Goal: Information Seeking & Learning: Learn about a topic

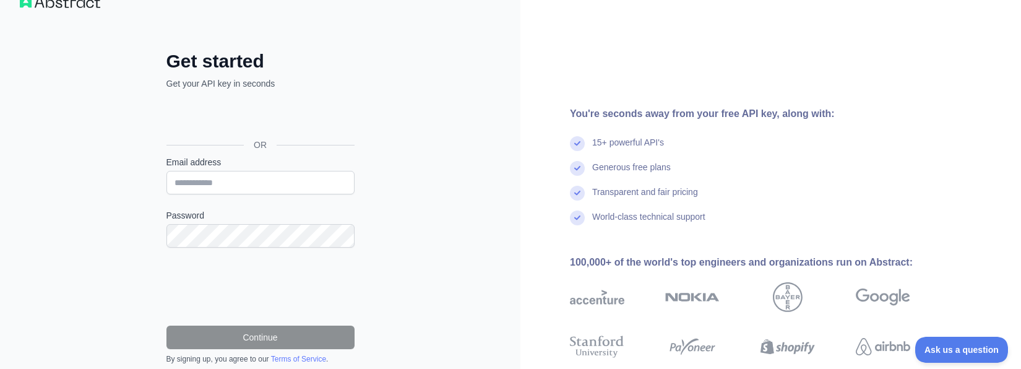
scroll to position [14, 0]
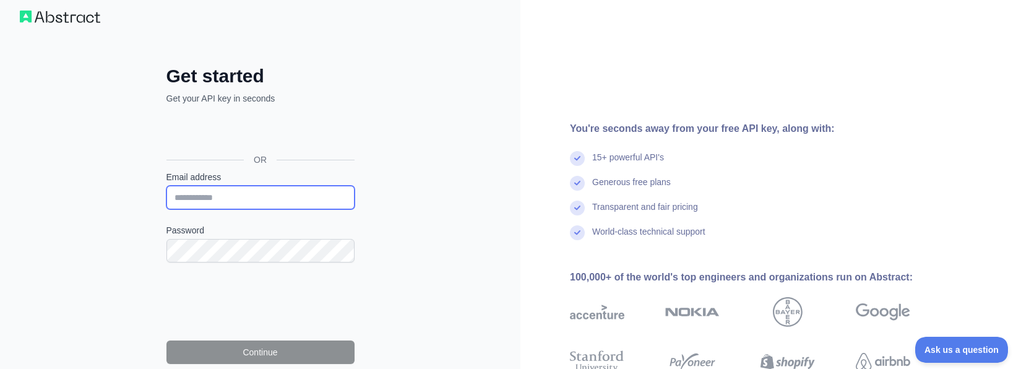
click at [211, 196] on input "Email address" at bounding box center [260, 198] width 188 height 24
type input "**********"
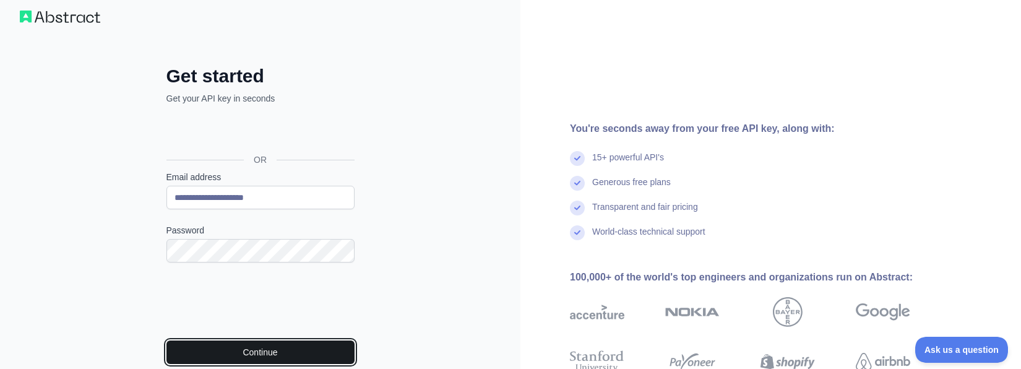
click at [252, 347] on button "Continue" at bounding box center [260, 352] width 188 height 24
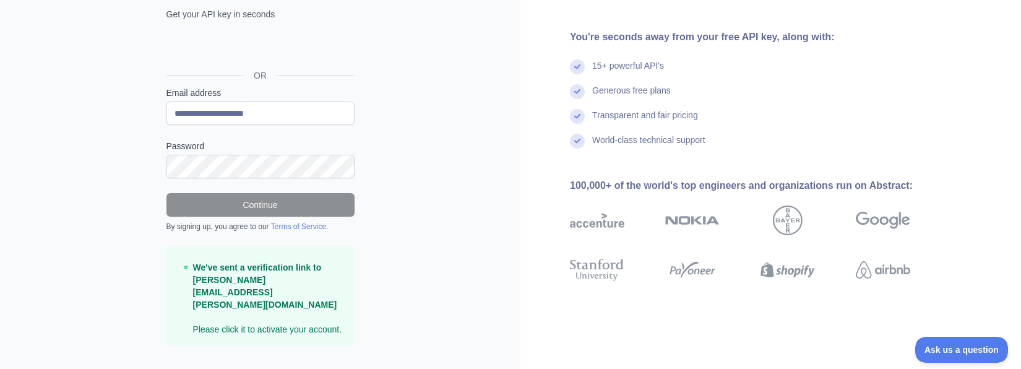
scroll to position [98, 0]
click at [347, 231] on form "**********" at bounding box center [260, 216] width 188 height 259
click at [289, 274] on strong "We've sent a verification link to [PERSON_NAME][EMAIL_ADDRESS][PERSON_NAME][DOM…" at bounding box center [265, 285] width 144 height 47
click at [802, 178] on div "100,000+ of the world's top engineers and organizations run on Abstract:" at bounding box center [760, 185] width 380 height 15
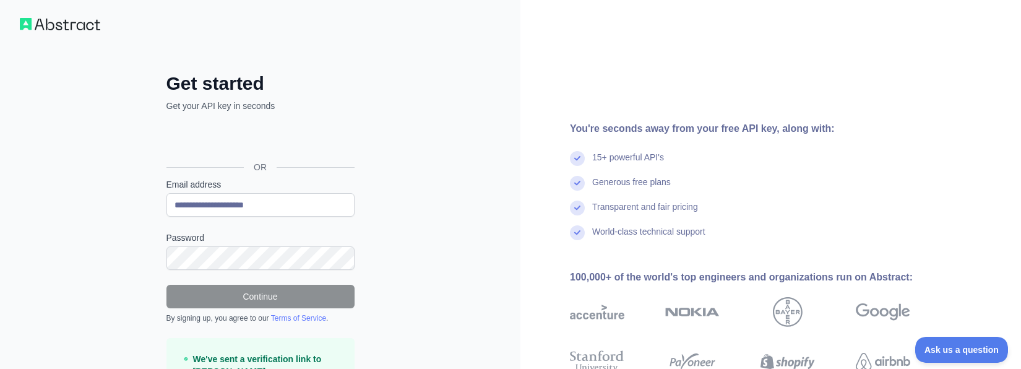
scroll to position [0, 0]
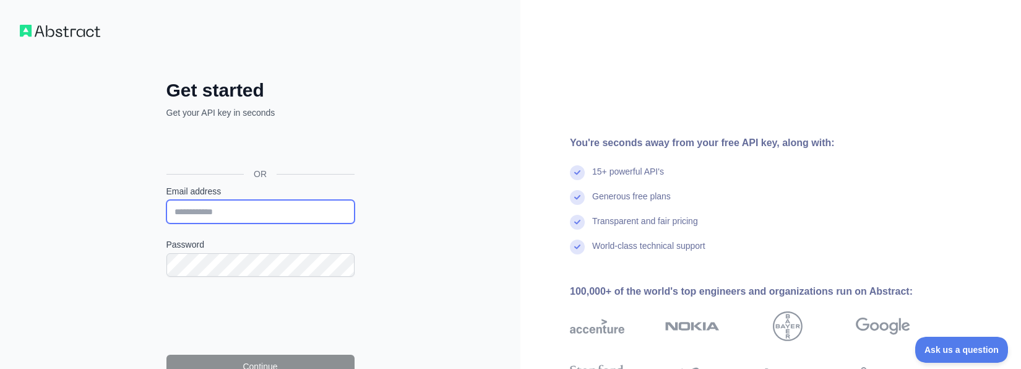
click at [227, 209] on input "Email address" at bounding box center [260, 212] width 188 height 24
type input "**********"
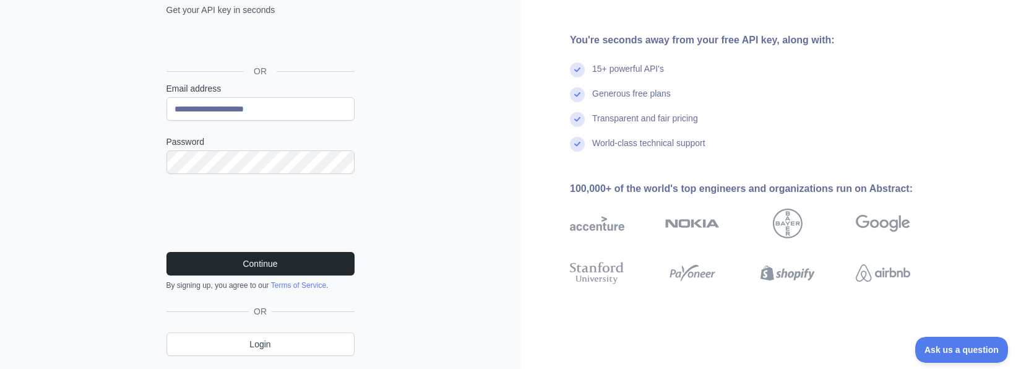
scroll to position [124, 0]
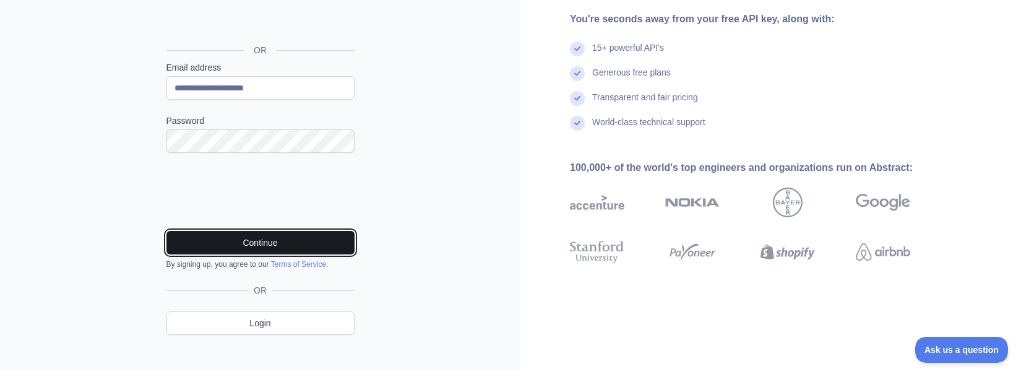
click at [239, 233] on button "Continue" at bounding box center [260, 243] width 188 height 24
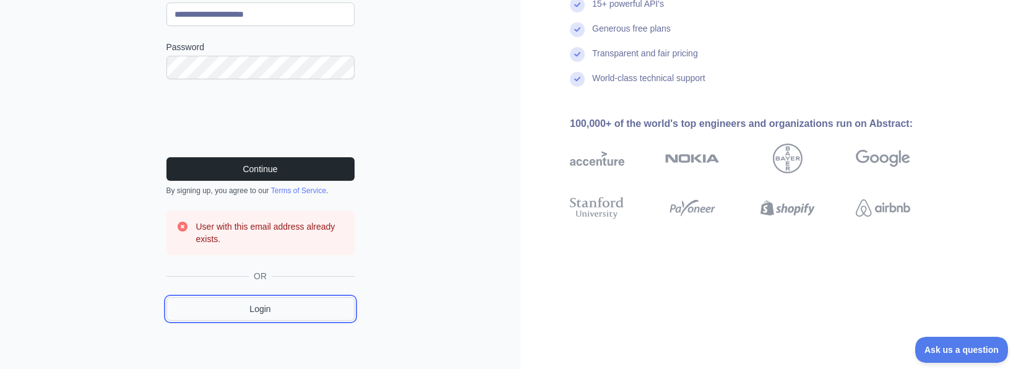
click at [265, 305] on link "Login" at bounding box center [260, 309] width 188 height 24
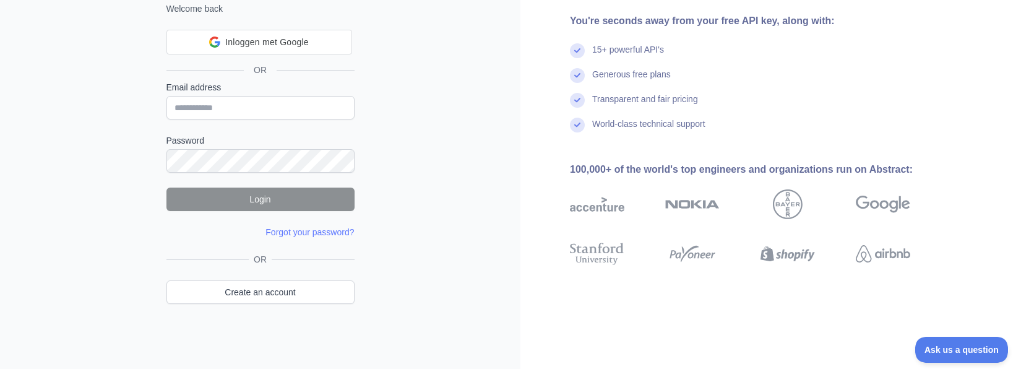
scroll to position [103, 0]
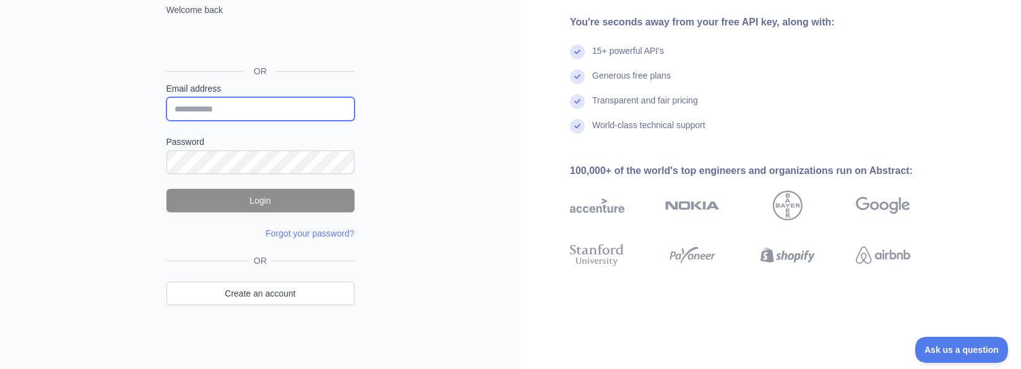
click at [207, 110] on input "Email address" at bounding box center [260, 109] width 188 height 24
type input "**********"
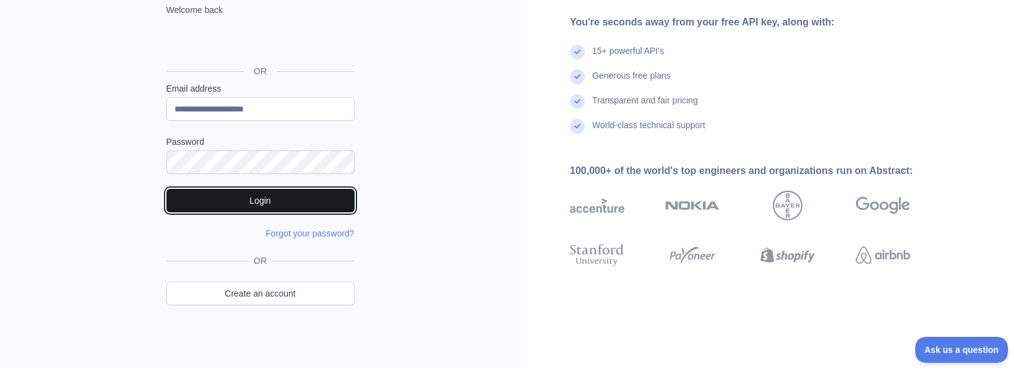
click at [267, 198] on button "Login" at bounding box center [260, 201] width 188 height 24
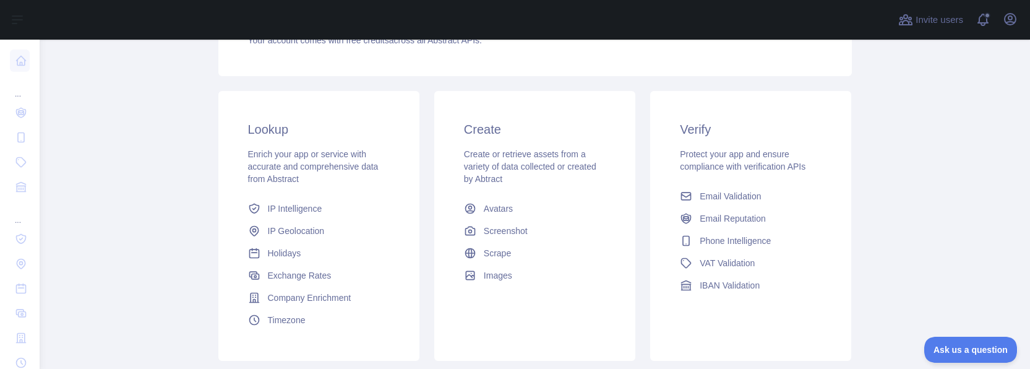
scroll to position [186, 0]
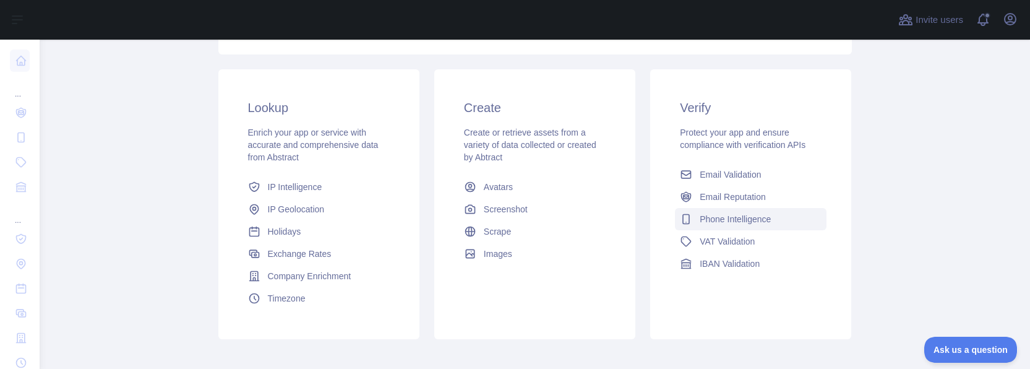
click at [721, 215] on span "Phone Intelligence" at bounding box center [735, 219] width 71 height 12
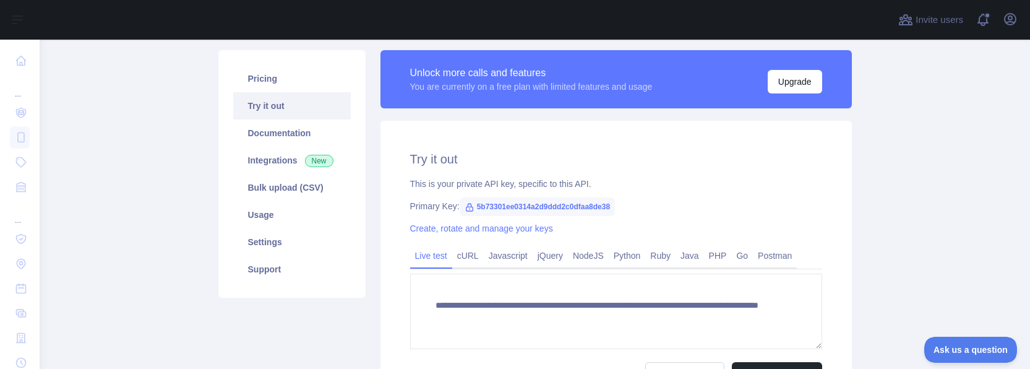
scroll to position [95, 0]
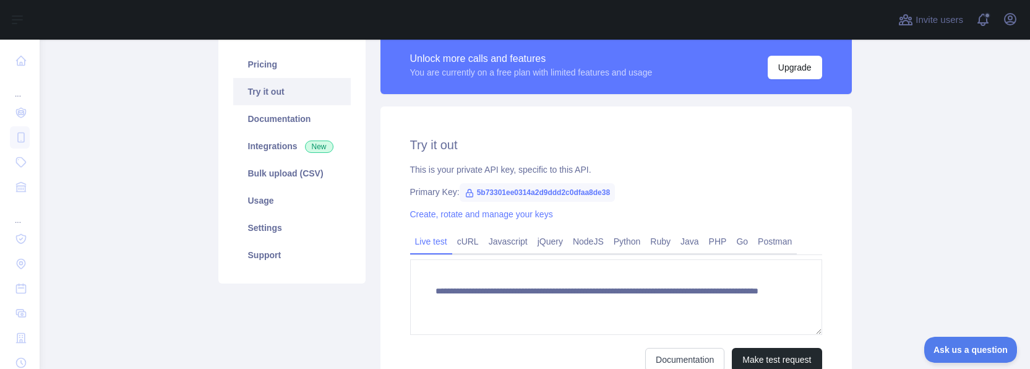
click at [266, 88] on link "Try it out" at bounding box center [292, 91] width 118 height 27
click at [263, 142] on link "Integrations New" at bounding box center [292, 145] width 118 height 27
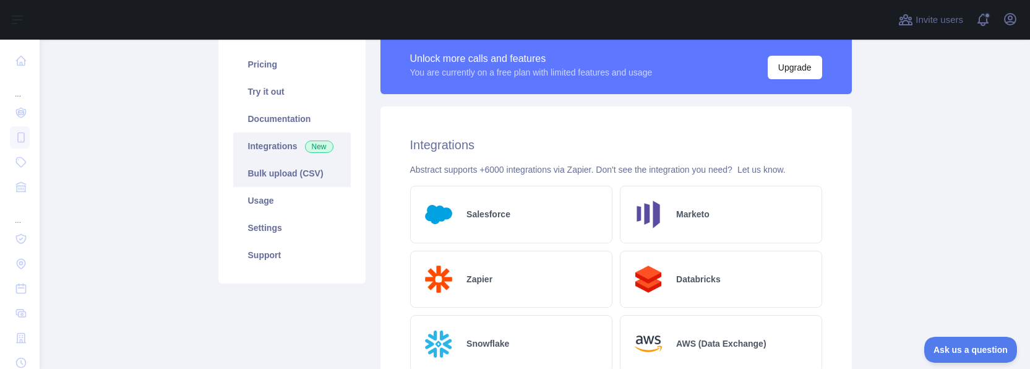
click at [261, 170] on link "Bulk upload (CSV)" at bounding box center [292, 173] width 118 height 27
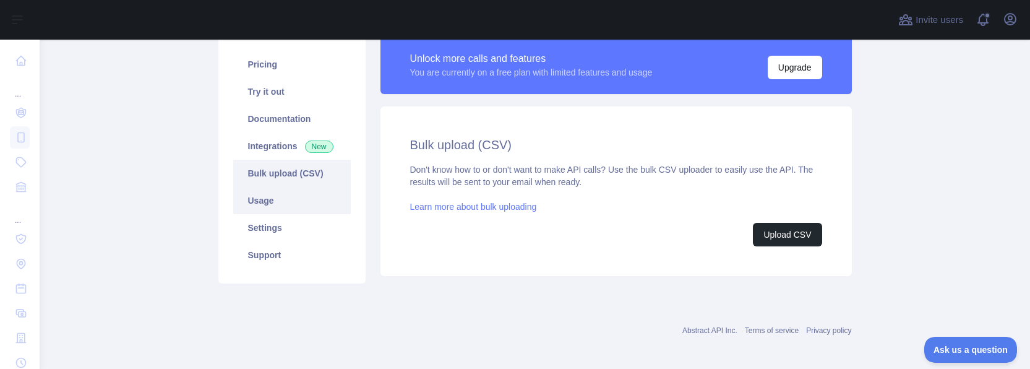
click at [260, 197] on link "Usage" at bounding box center [292, 200] width 118 height 27
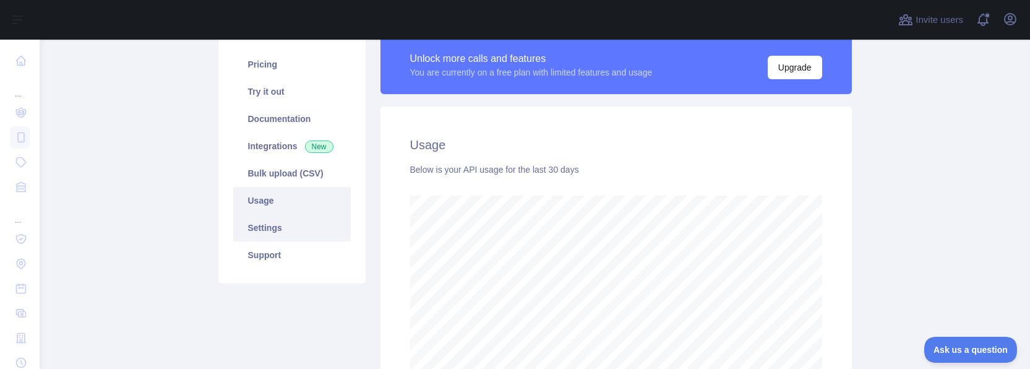
scroll to position [329, 982]
click at [260, 222] on link "Settings" at bounding box center [292, 227] width 118 height 27
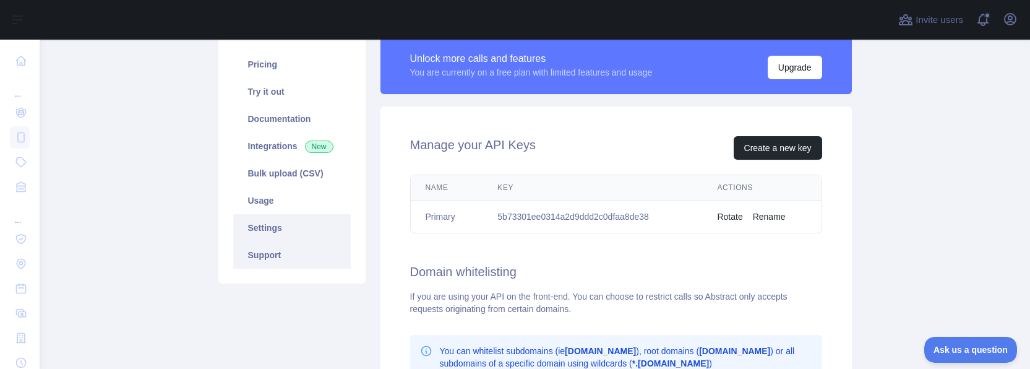
click at [262, 252] on link "Support" at bounding box center [292, 254] width 118 height 27
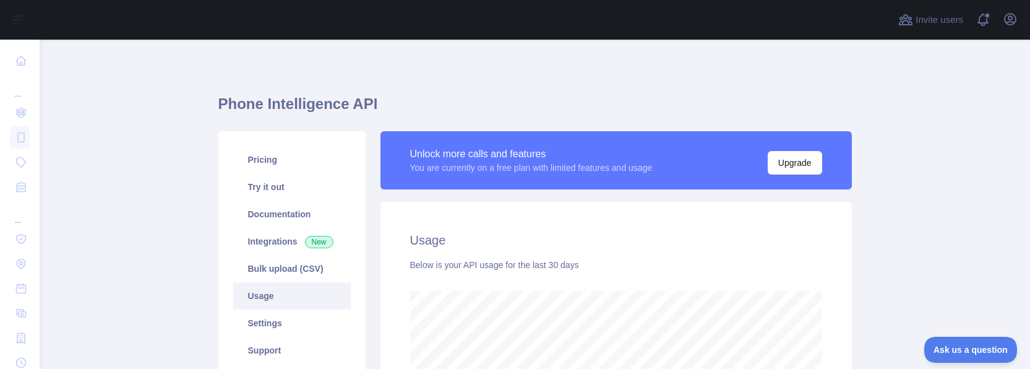
scroll to position [329, 982]
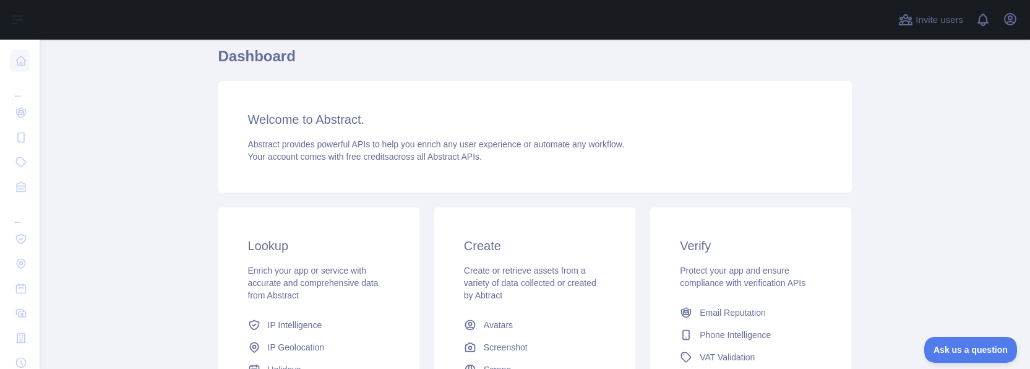
scroll to position [124, 0]
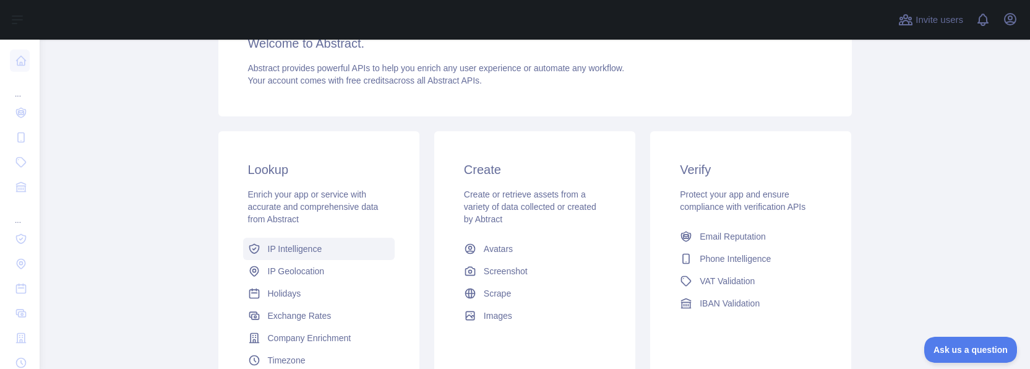
click at [298, 246] on span "IP Intelligence" at bounding box center [295, 249] width 54 height 12
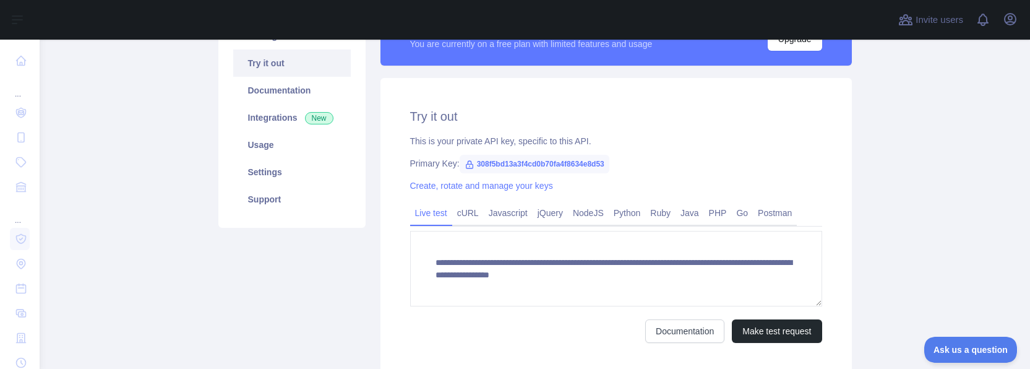
scroll to position [124, 0]
click at [460, 209] on link "cURL" at bounding box center [468, 213] width 32 height 20
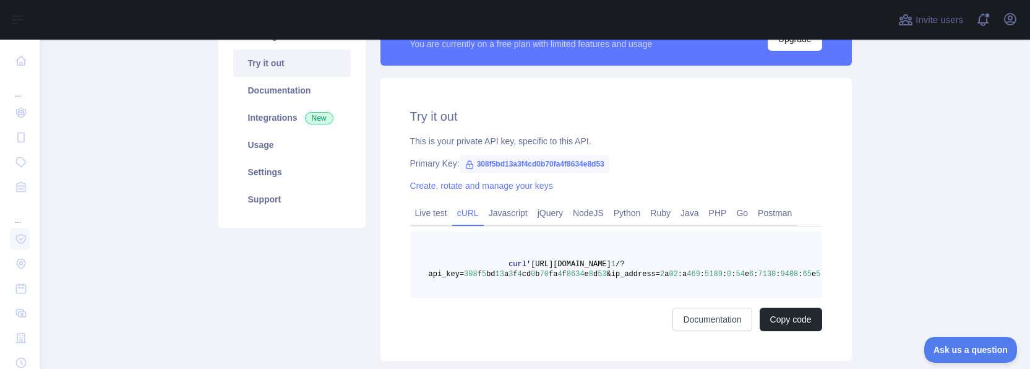
scroll to position [0, 0]
